Goal: Contribute content

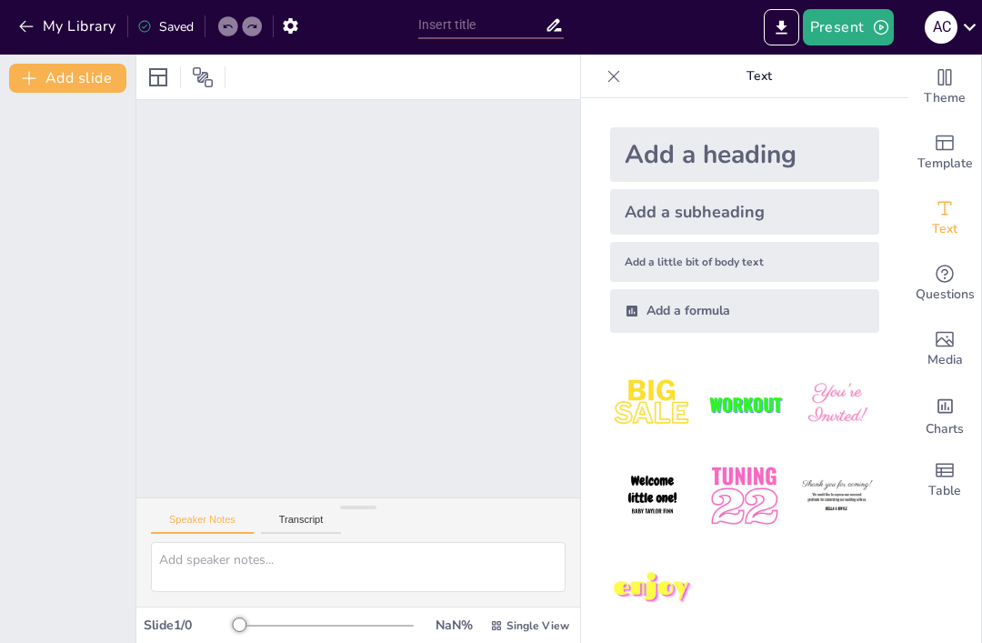
click at [590, 374] on div "Add a heading Add a subheading Add a little bit of body text Add a formula" at bounding box center [744, 370] width 327 height 545
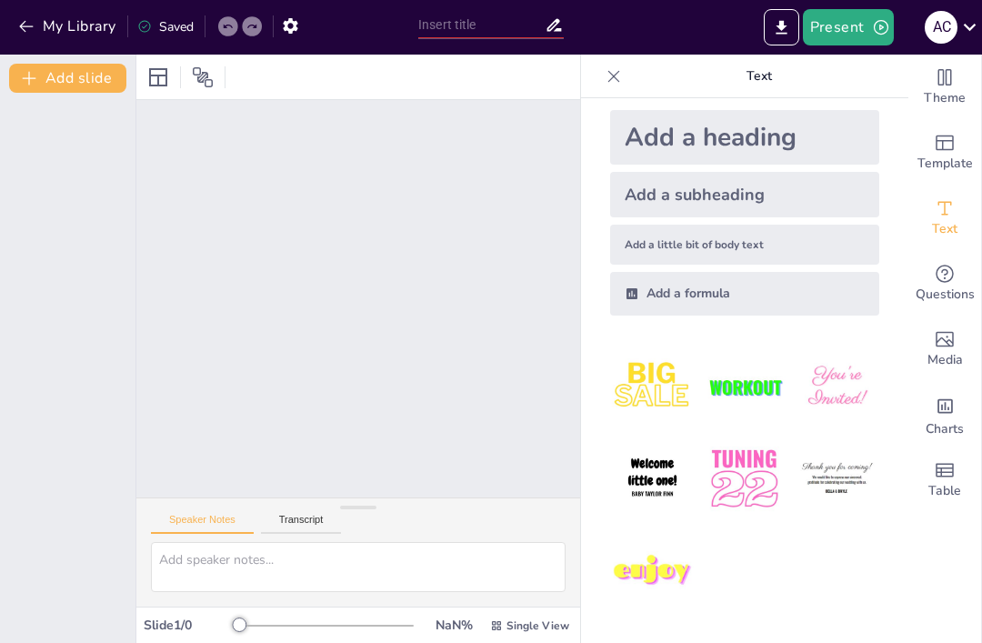
scroll to position [17, 0]
click at [96, 350] on div at bounding box center [67, 368] width 135 height 550
click at [329, 523] on button "Transcript" at bounding box center [301, 524] width 81 height 20
click at [223, 528] on button "Speaker Notes" at bounding box center [202, 524] width 103 height 20
click at [159, 75] on icon at bounding box center [158, 77] width 18 height 18
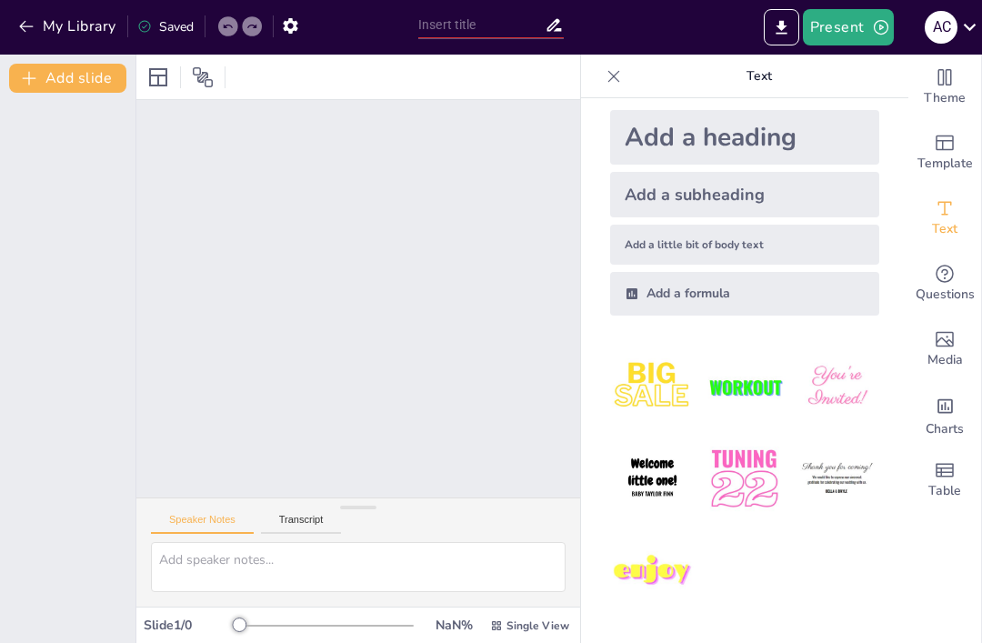
click at [179, 68] on div at bounding box center [185, 77] width 82 height 29
click at [86, 83] on button "Add slide" at bounding box center [67, 78] width 117 height 29
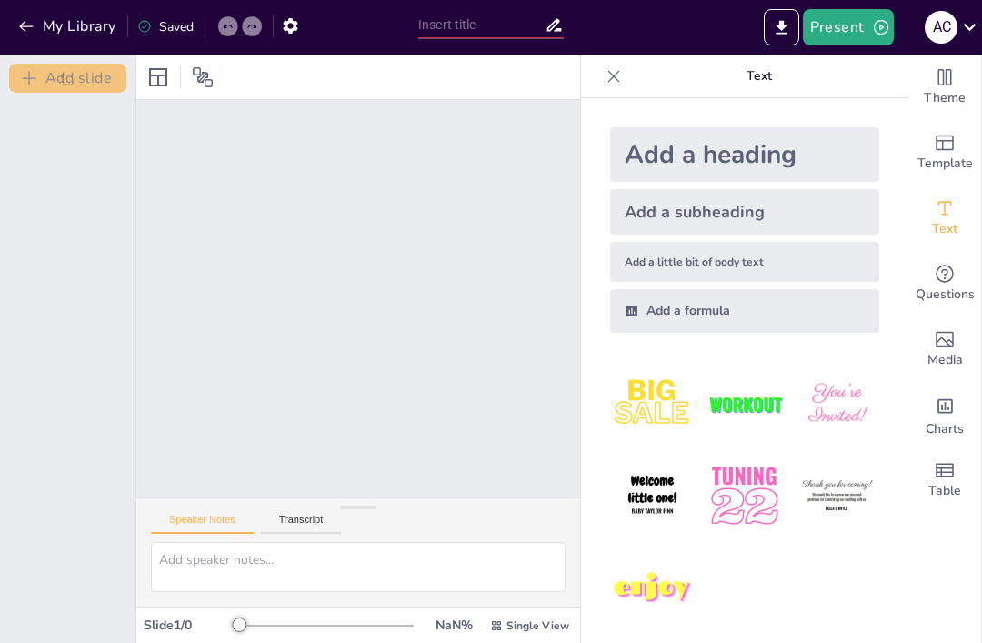
scroll to position [0, 0]
